Goal: Information Seeking & Learning: Learn about a topic

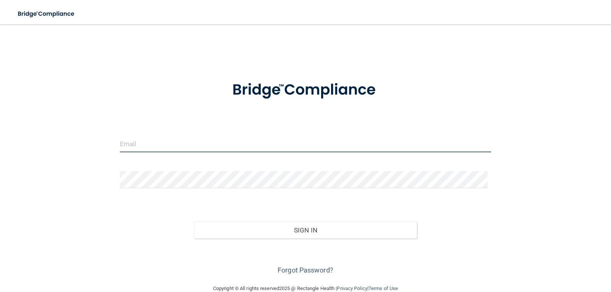
click at [148, 145] on input "email" at bounding box center [305, 143] width 371 height 17
type input "[EMAIL_ADDRESS][DOMAIN_NAME]"
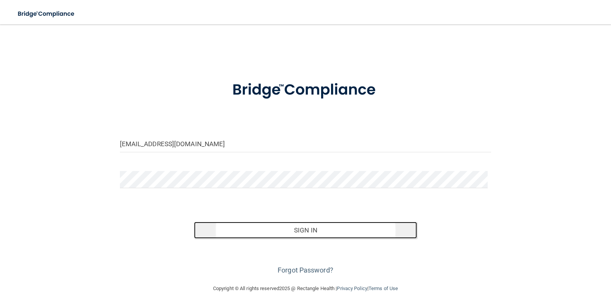
click at [298, 230] on button "Sign In" at bounding box center [305, 230] width 223 height 17
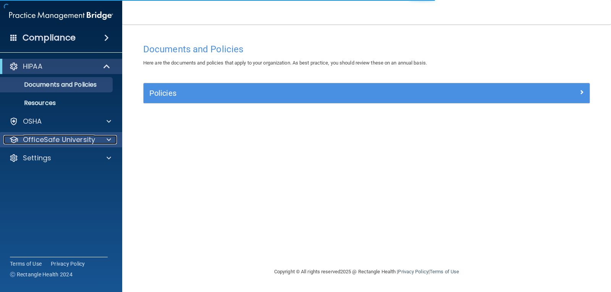
click at [80, 139] on p "OfficeSafe University" at bounding box center [59, 139] width 72 height 9
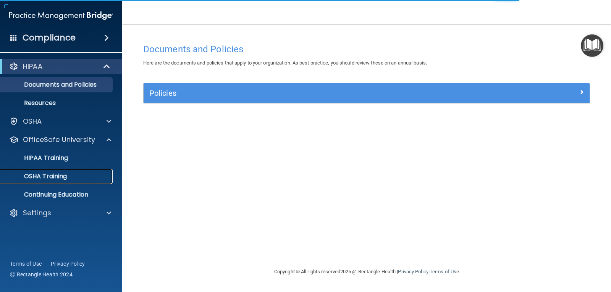
click at [90, 174] on div "OSHA Training" at bounding box center [57, 177] width 104 height 8
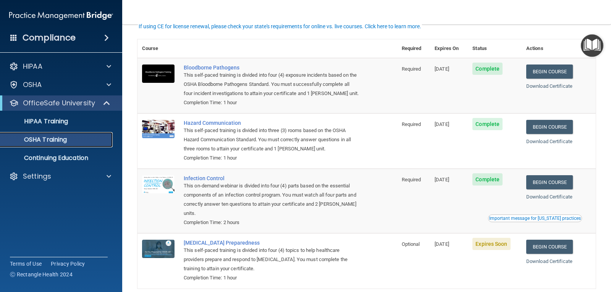
scroll to position [65, 0]
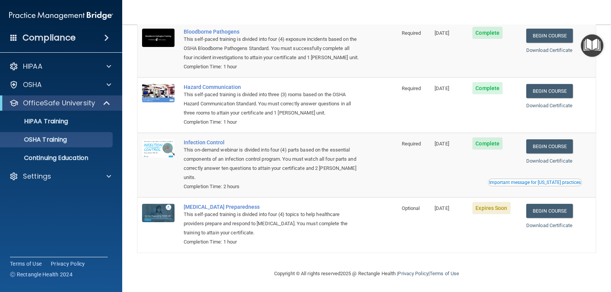
click at [483, 208] on span "Expires Soon" at bounding box center [491, 208] width 38 height 12
click at [233, 213] on div "This self-paced training is divided into four (4) topics to help healthcare pro…" at bounding box center [271, 223] width 175 height 27
click at [232, 204] on div "[MEDICAL_DATA] Preparedness" at bounding box center [271, 207] width 175 height 6
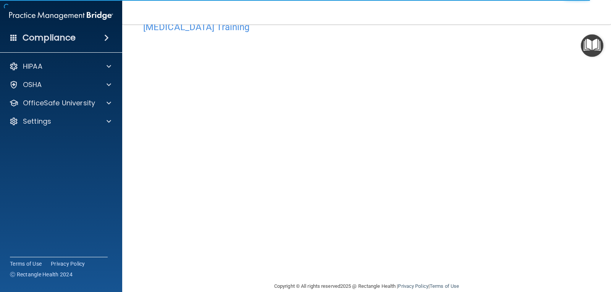
scroll to position [35, 0]
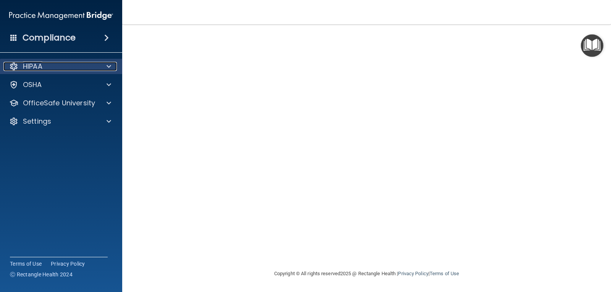
click at [107, 66] on div at bounding box center [107, 66] width 19 height 9
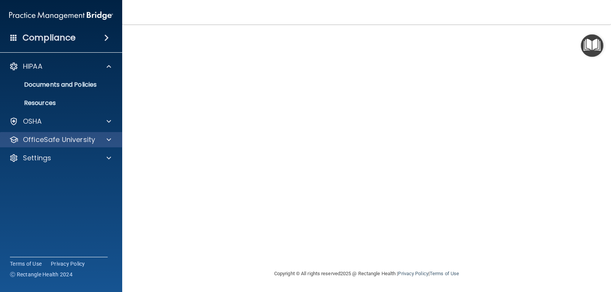
click at [100, 145] on div "OfficeSafe University" at bounding box center [61, 139] width 123 height 15
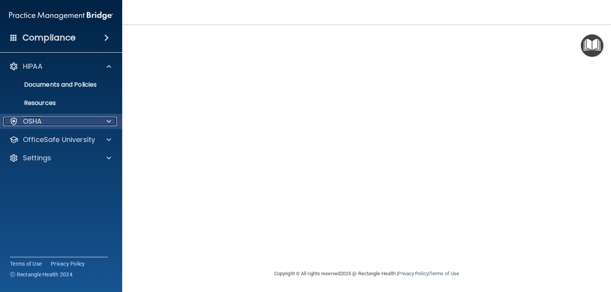
click at [111, 120] on div at bounding box center [107, 121] width 19 height 9
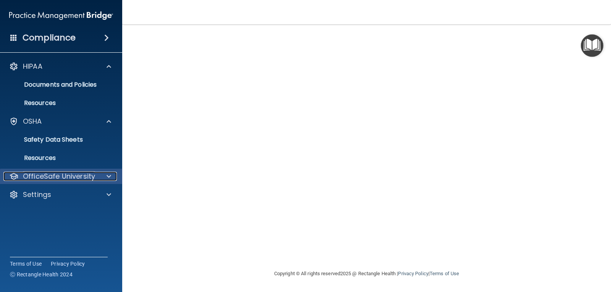
click at [108, 175] on span at bounding box center [109, 176] width 5 height 9
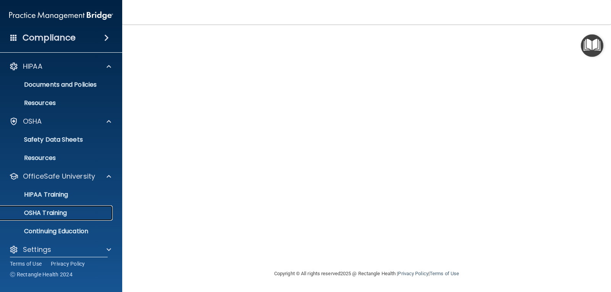
click at [53, 213] on p "OSHA Training" at bounding box center [36, 213] width 62 height 8
